Goal: Communication & Community: Connect with others

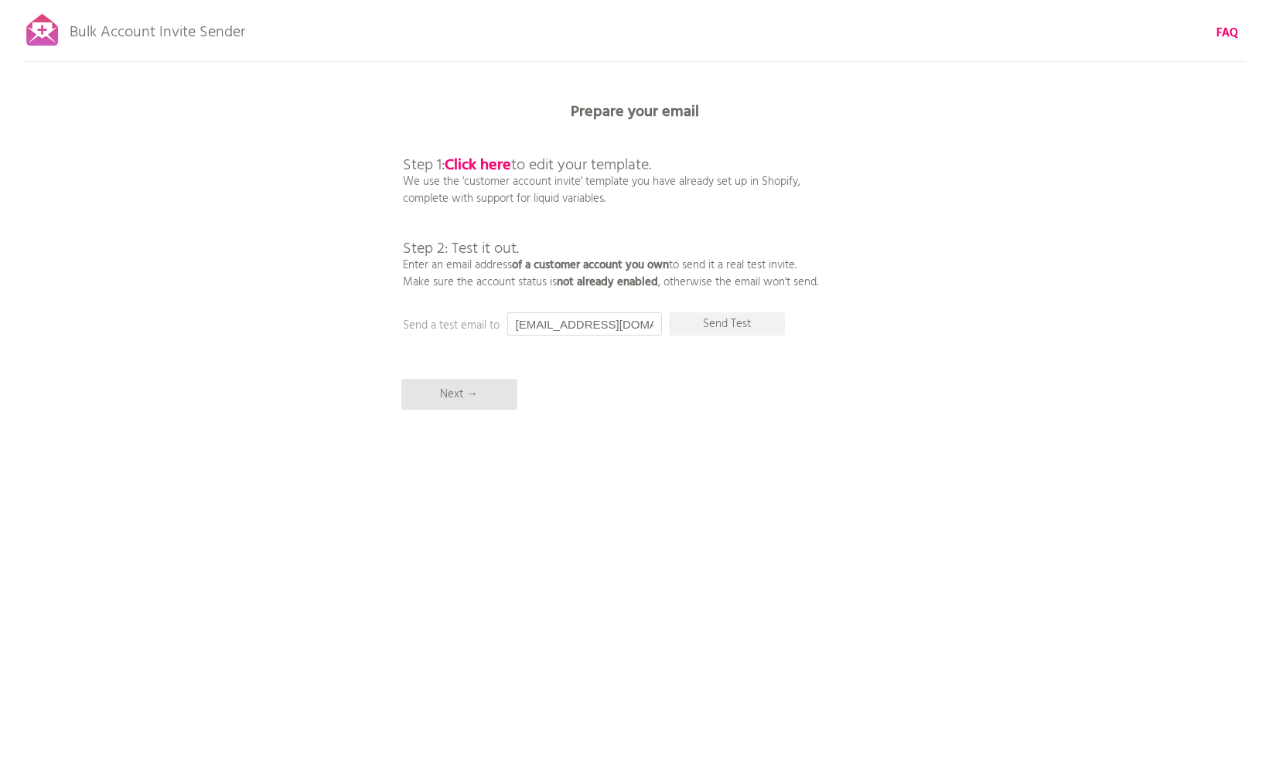
click at [594, 323] on input "[EMAIL_ADDRESS][DOMAIN_NAME]" at bounding box center [584, 324] width 155 height 23
type input "[EMAIL_ADDRESS][DOMAIN_NAME]"
click at [733, 323] on p "Send Test" at bounding box center [727, 324] width 116 height 23
drag, startPoint x: 624, startPoint y: 323, endPoint x: 453, endPoint y: 313, distance: 171.2
click at [453, 313] on div "Bulk Account Invite Sender FAQ Synced all customers! Pause sending (This can ta…" at bounding box center [634, 270] width 1269 height 541
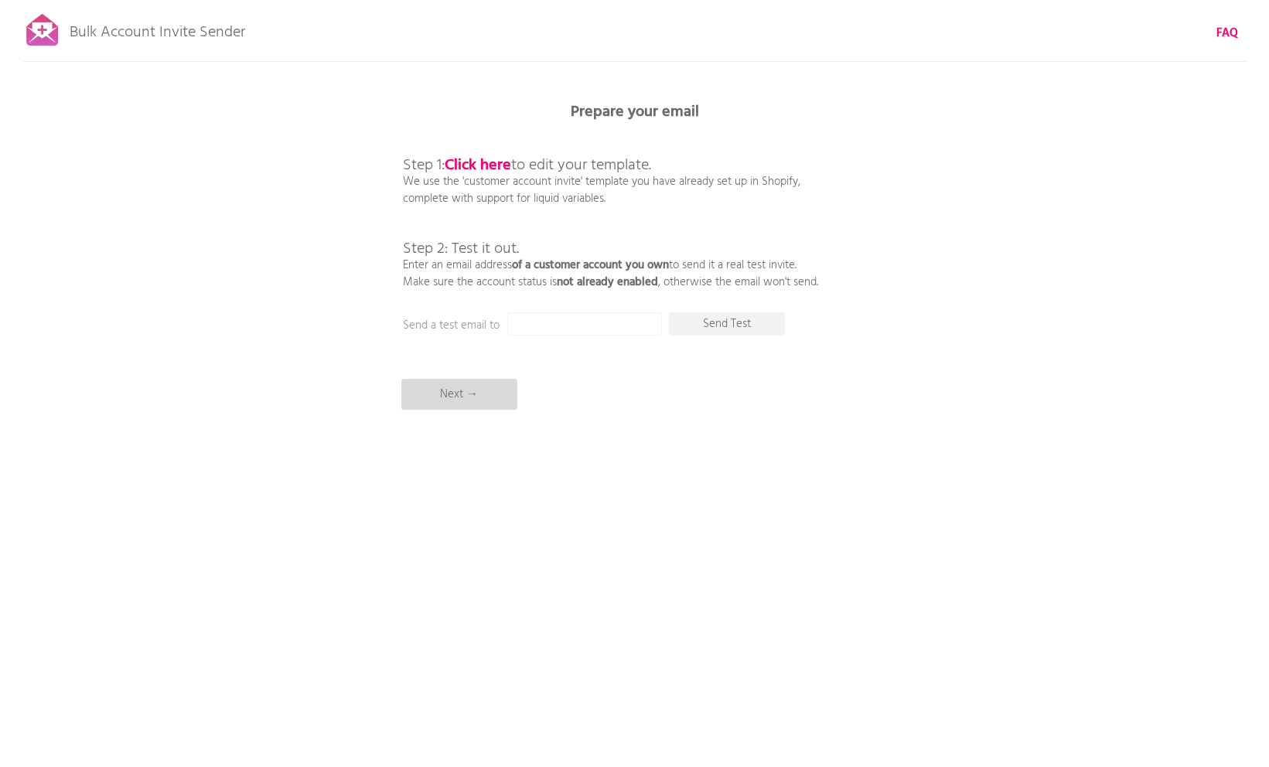
click at [488, 396] on p "Next →" at bounding box center [459, 394] width 116 height 31
click at [580, 326] on input "[EMAIL_ADDRESS][DOMAIN_NAME]" at bounding box center [584, 324] width 155 height 23
type input "[EMAIL_ADDRESS][DOMAIN_NAME]"
click at [733, 322] on p "Send Test" at bounding box center [727, 324] width 116 height 23
